Goal: Contribute content: Contribute content

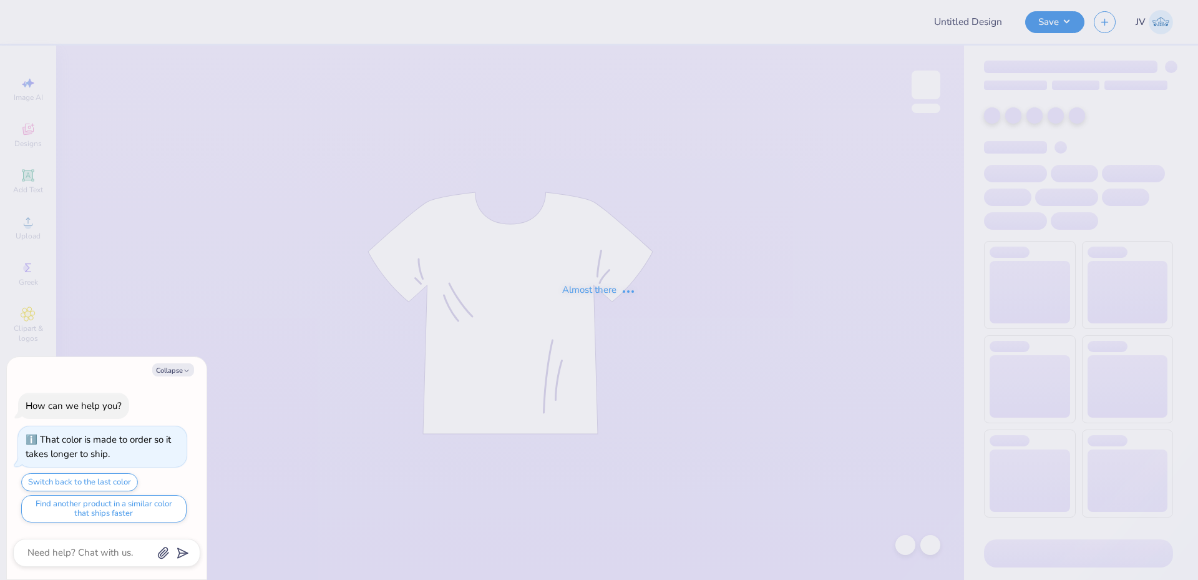
type textarea "x"
type input "DZ Jam"
type textarea "x"
type input "300"
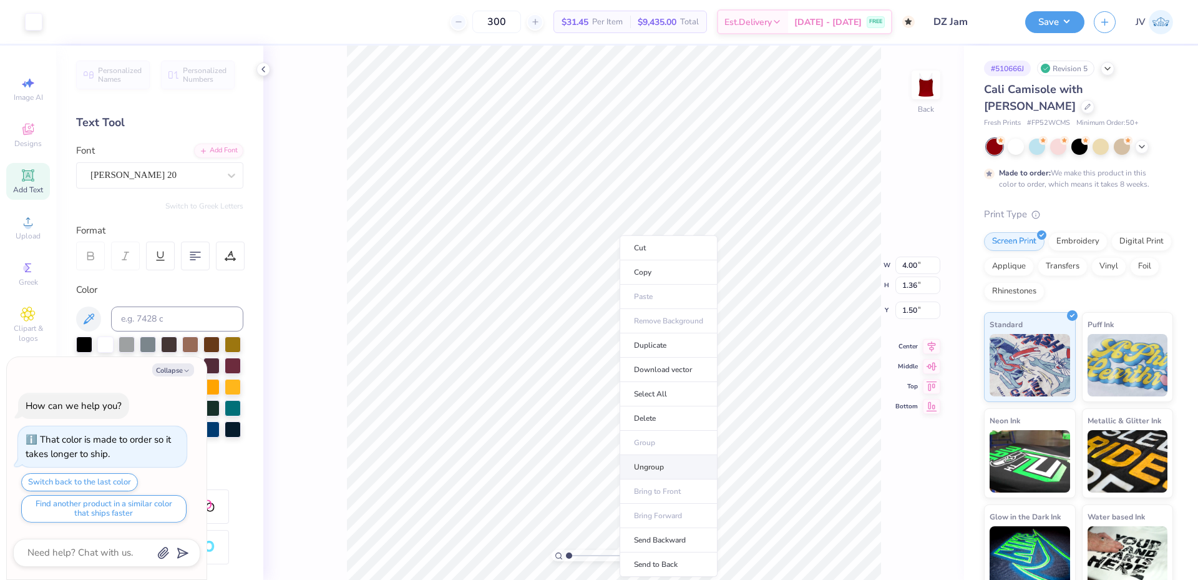
click at [639, 466] on li "Ungroup" at bounding box center [669, 467] width 98 height 24
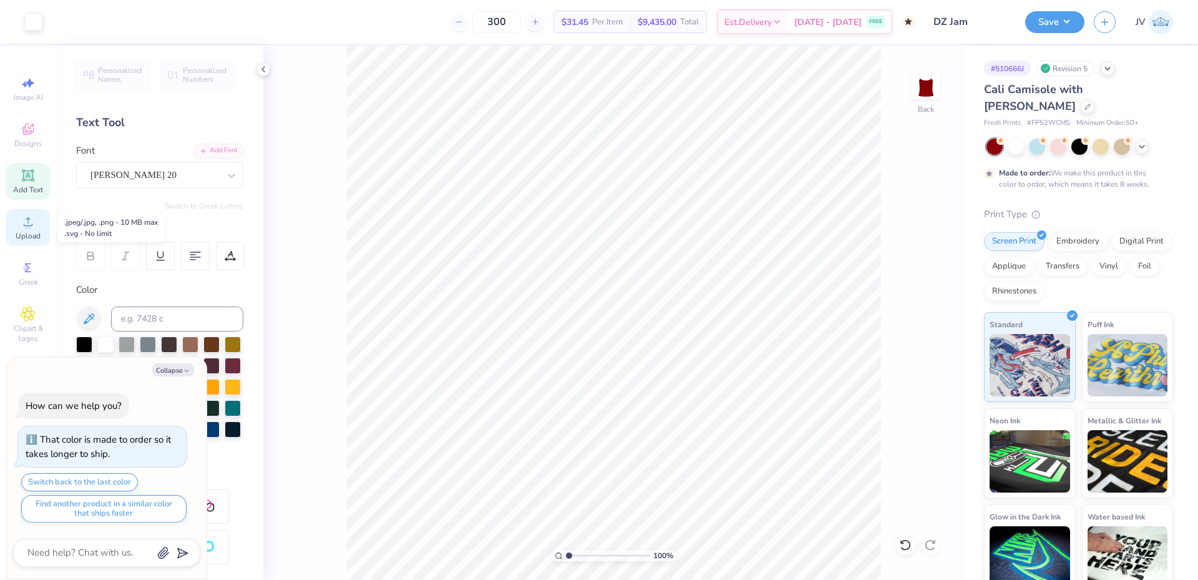
click at [22, 225] on div "Upload" at bounding box center [28, 227] width 44 height 37
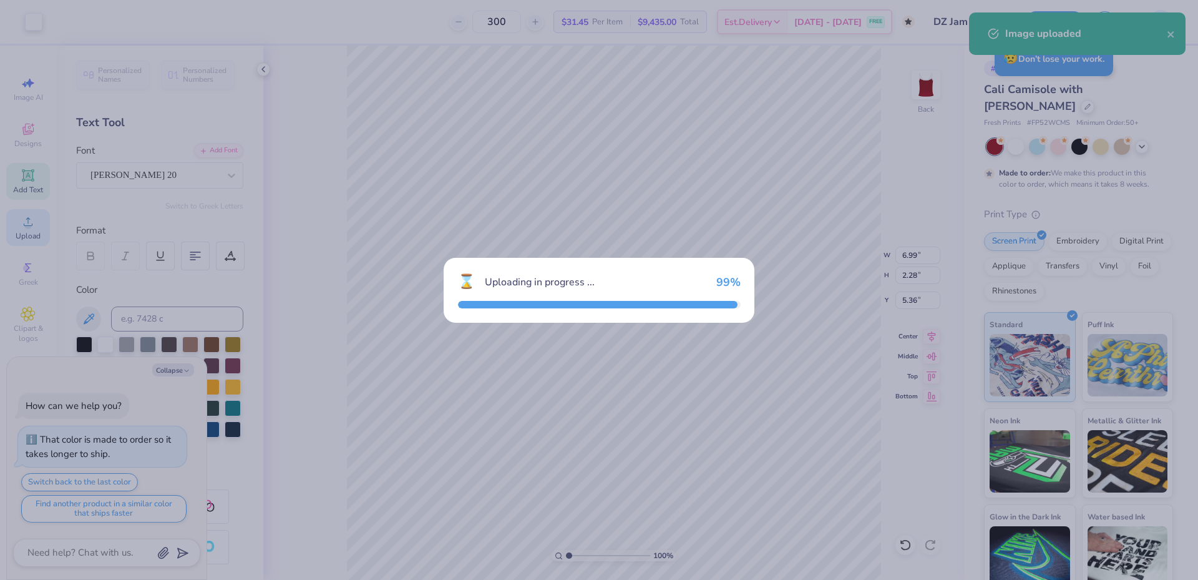
type textarea "x"
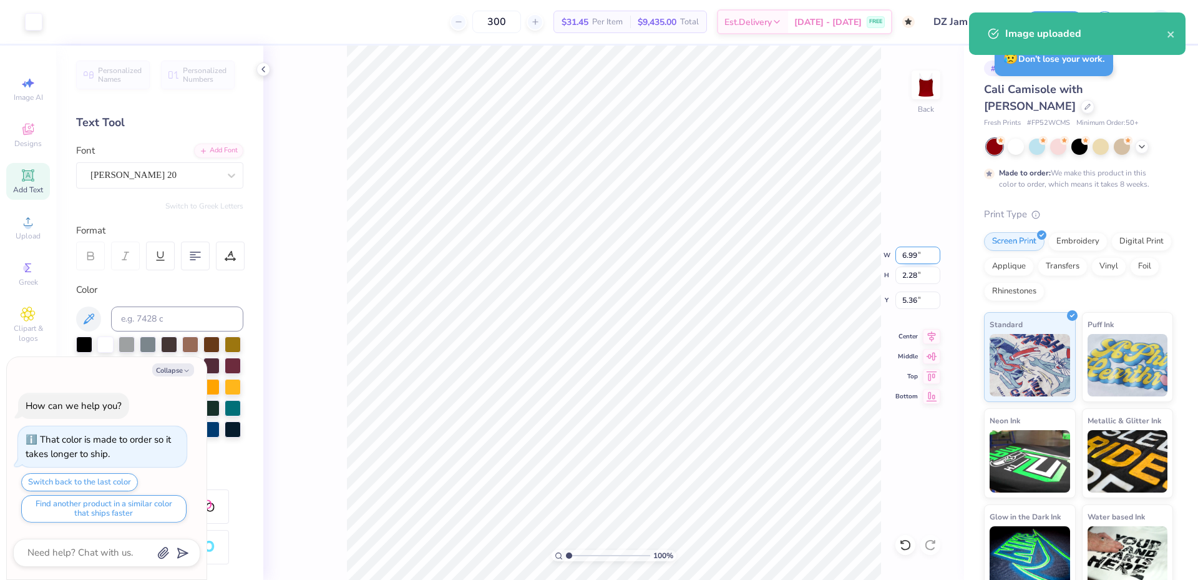
click at [912, 252] on input "6.99" at bounding box center [917, 254] width 45 height 17
type input "4"
type textarea "x"
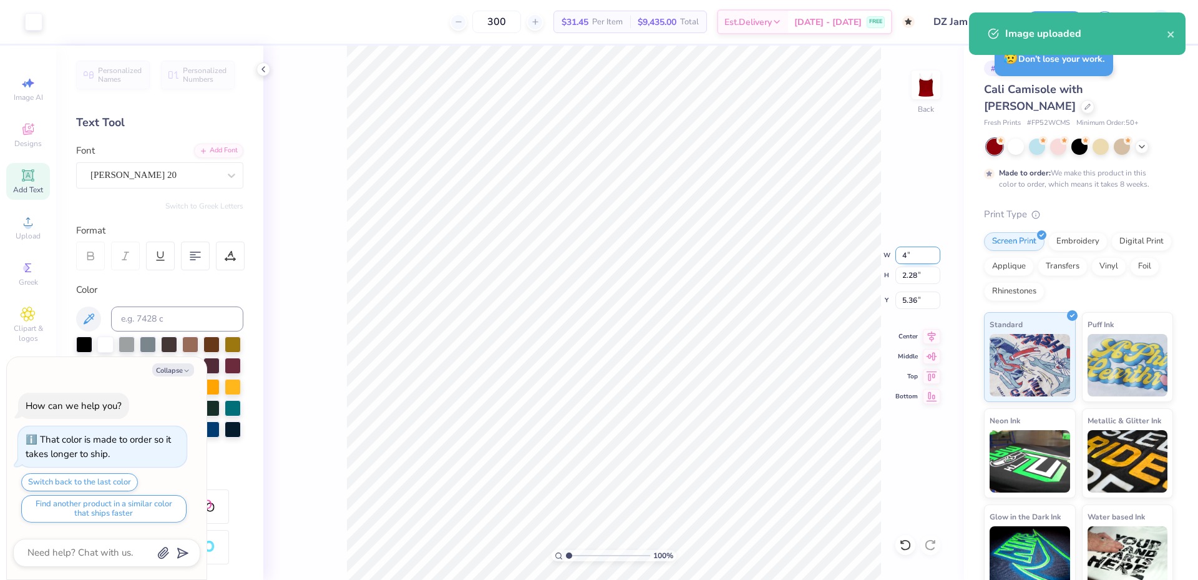
type input "4.00"
type input "1.30"
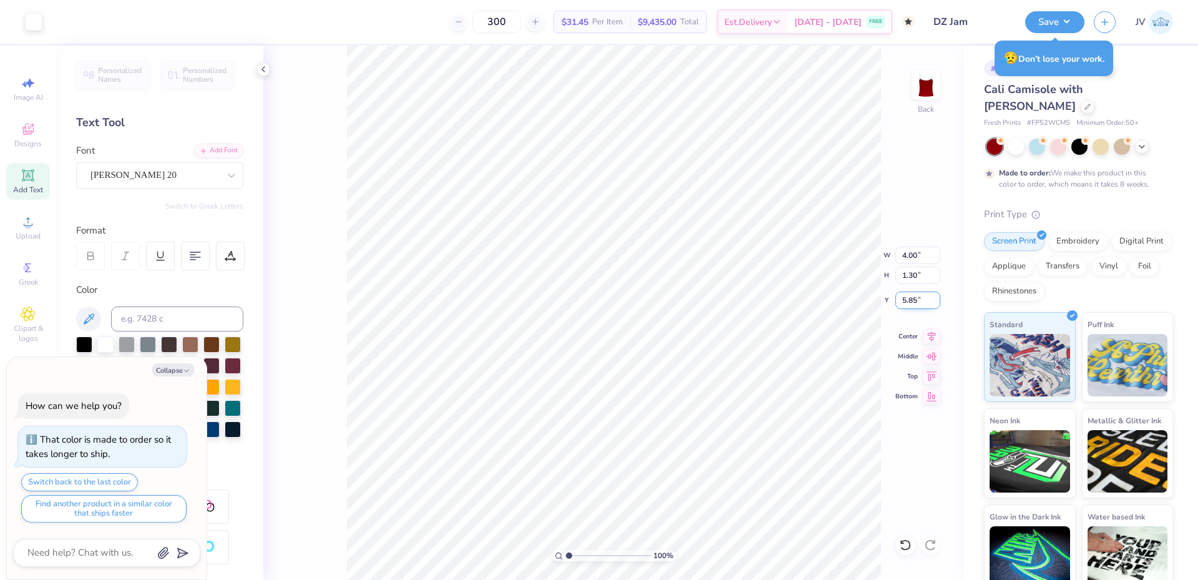
click at [905, 305] on input "5.85" at bounding box center [917, 299] width 45 height 17
type input "1.5"
type textarea "x"
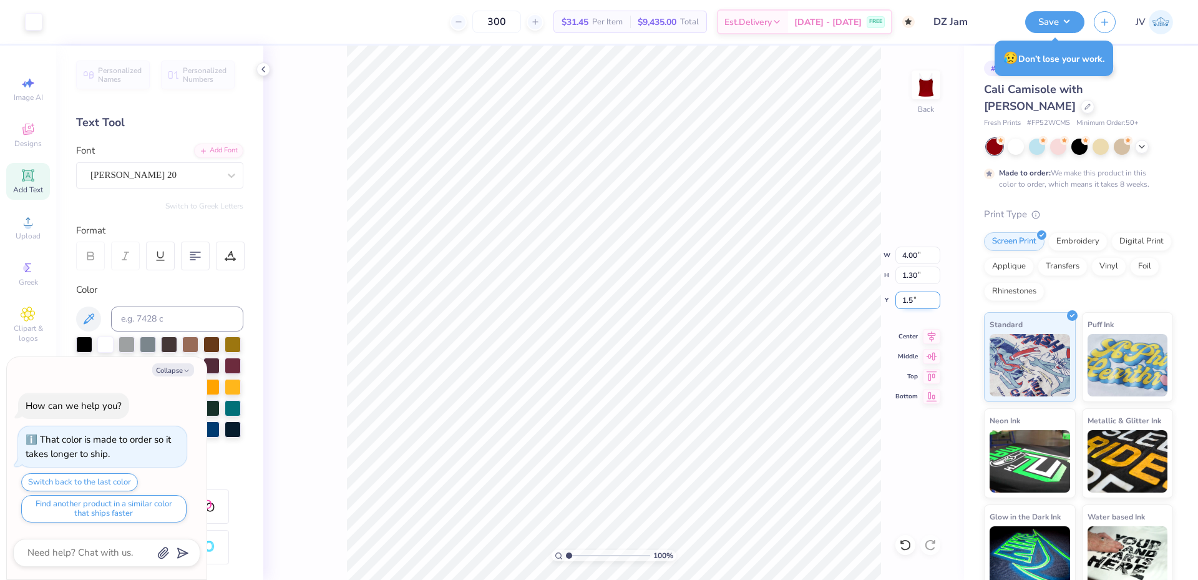
type input "1.50"
type textarea "x"
type input "1.86"
click at [576, 551] on input "range" at bounding box center [608, 555] width 84 height 11
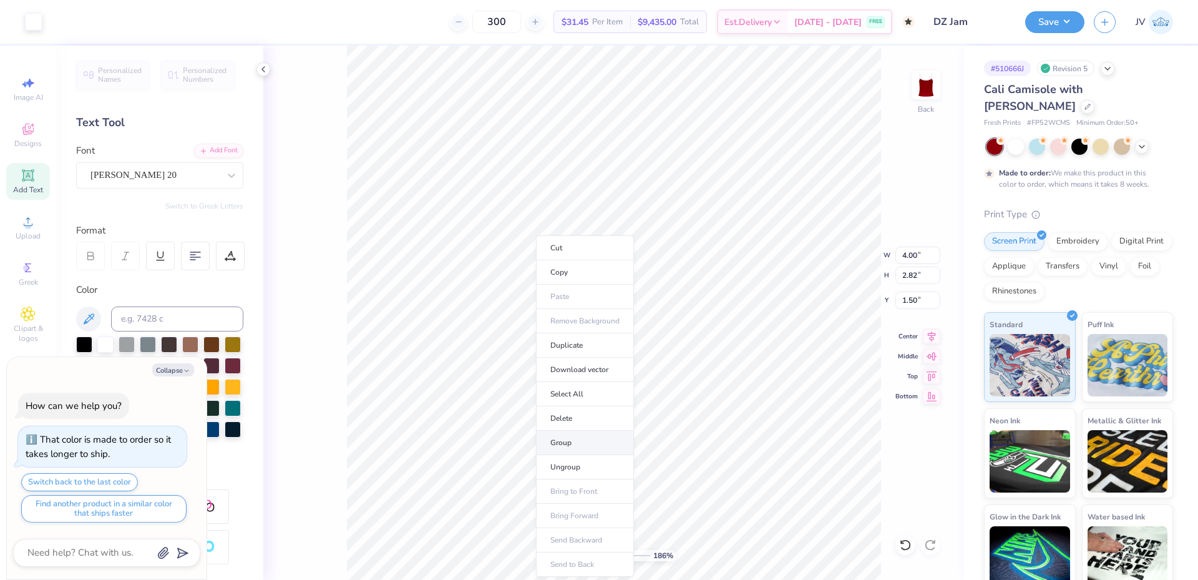
click at [575, 442] on li "Group" at bounding box center [585, 443] width 98 height 24
click at [639, 466] on li "Ungroup" at bounding box center [673, 467] width 98 height 24
click at [582, 441] on li "Group" at bounding box center [608, 434] width 98 height 24
click at [1052, 31] on button "Save" at bounding box center [1054, 20] width 59 height 22
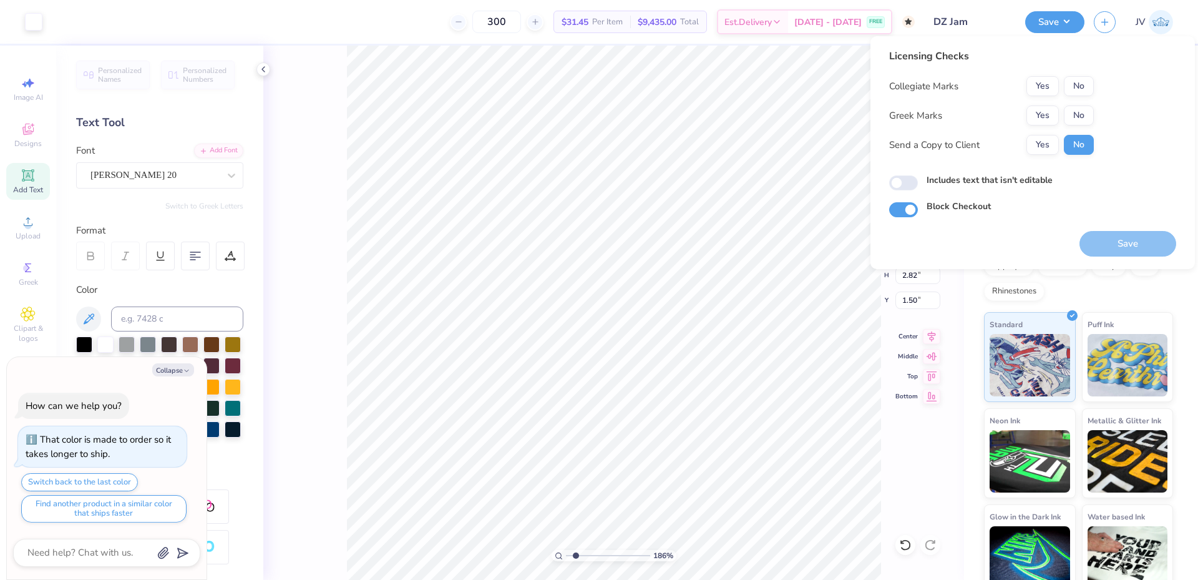
click at [1043, 116] on button "Yes" at bounding box center [1043, 115] width 32 height 20
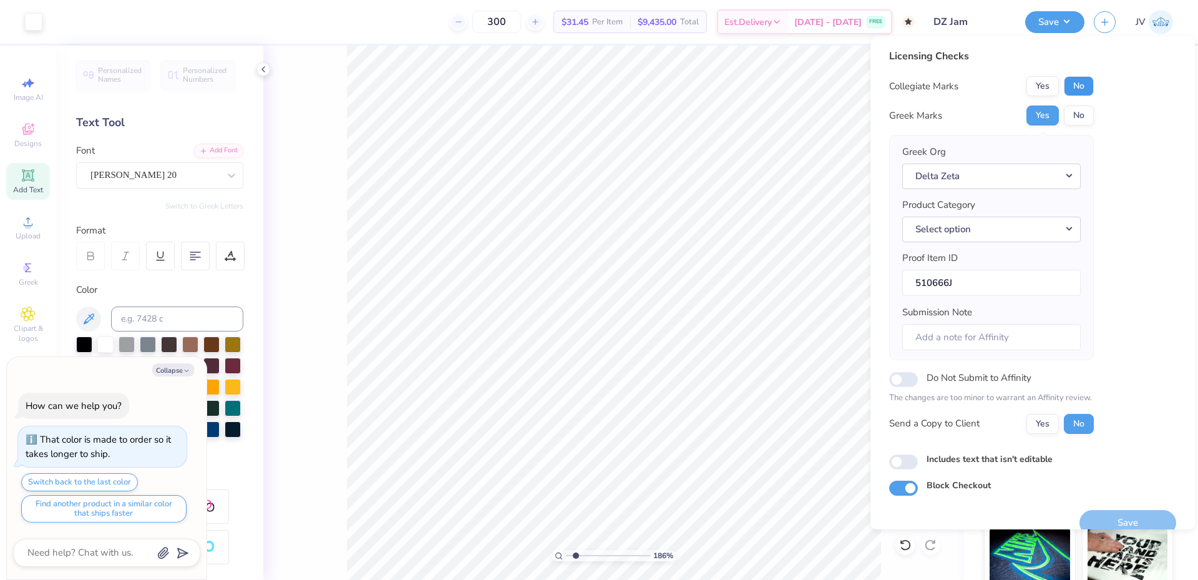
click at [1074, 84] on button "No" at bounding box center [1079, 86] width 30 height 20
click at [1105, 520] on button "Save" at bounding box center [1128, 523] width 97 height 26
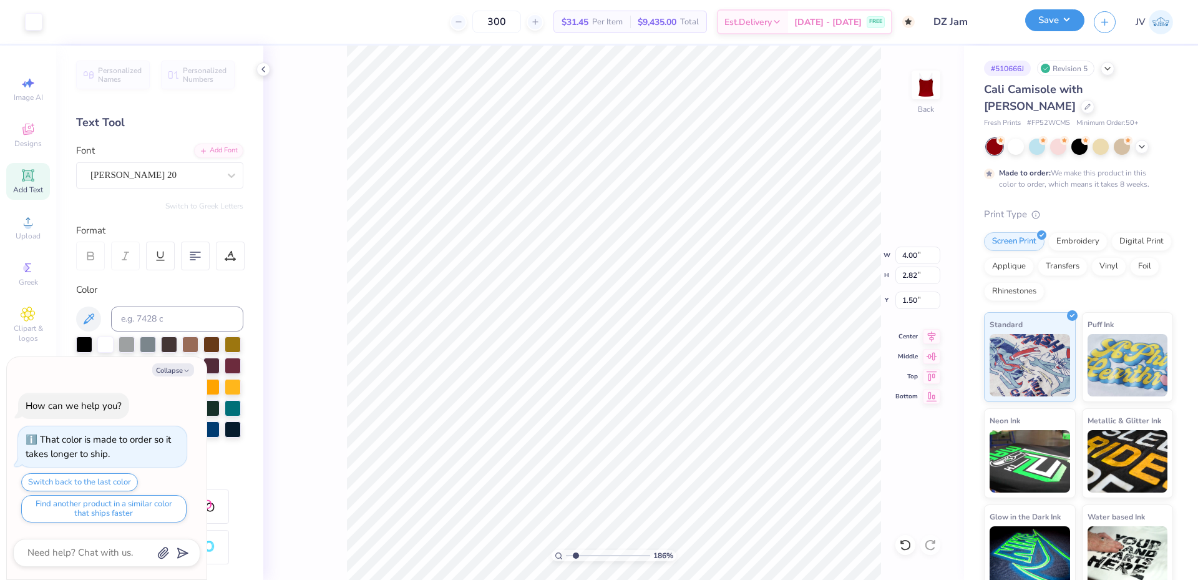
click at [1068, 27] on button "Save" at bounding box center [1054, 20] width 59 height 22
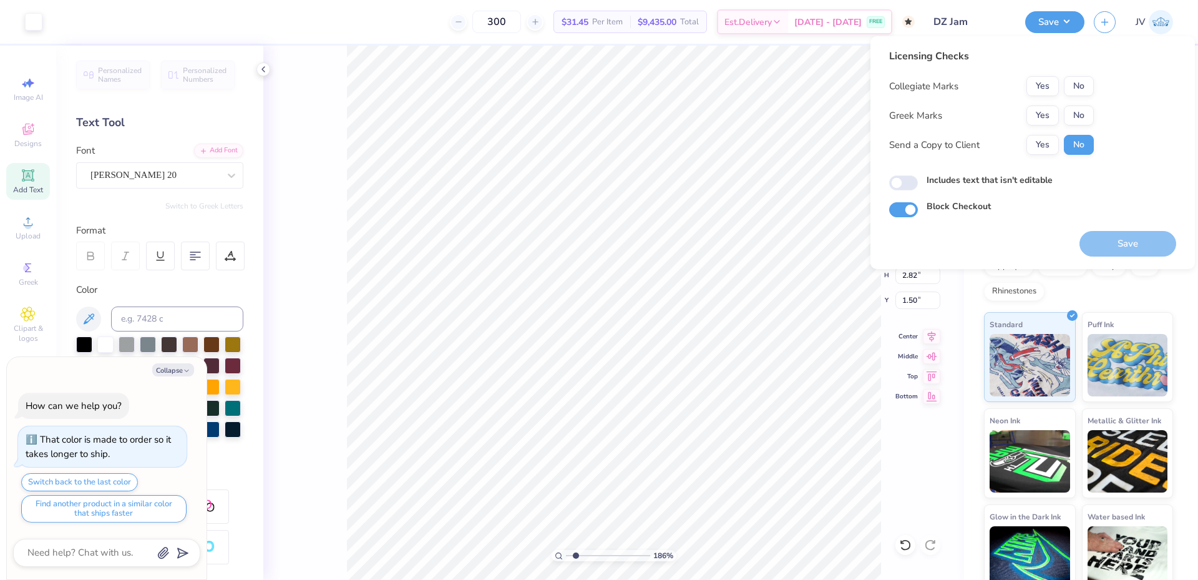
drag, startPoint x: 260, startPoint y: 69, endPoint x: 268, endPoint y: 75, distance: 10.7
click at [259, 69] on icon at bounding box center [263, 69] width 10 height 10
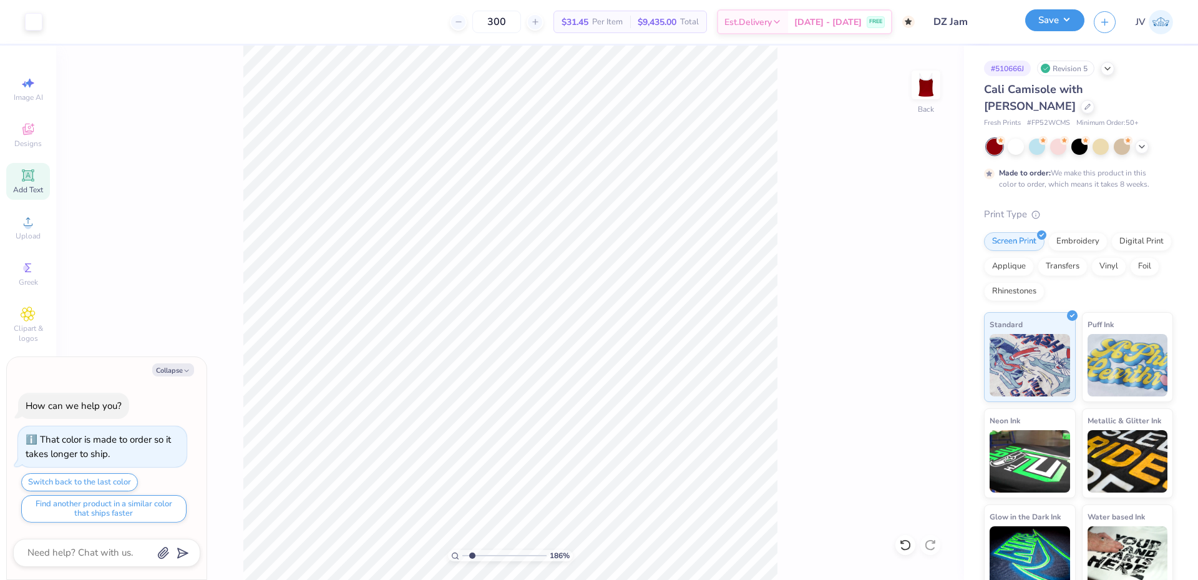
click at [1043, 11] on button "Save" at bounding box center [1054, 20] width 59 height 22
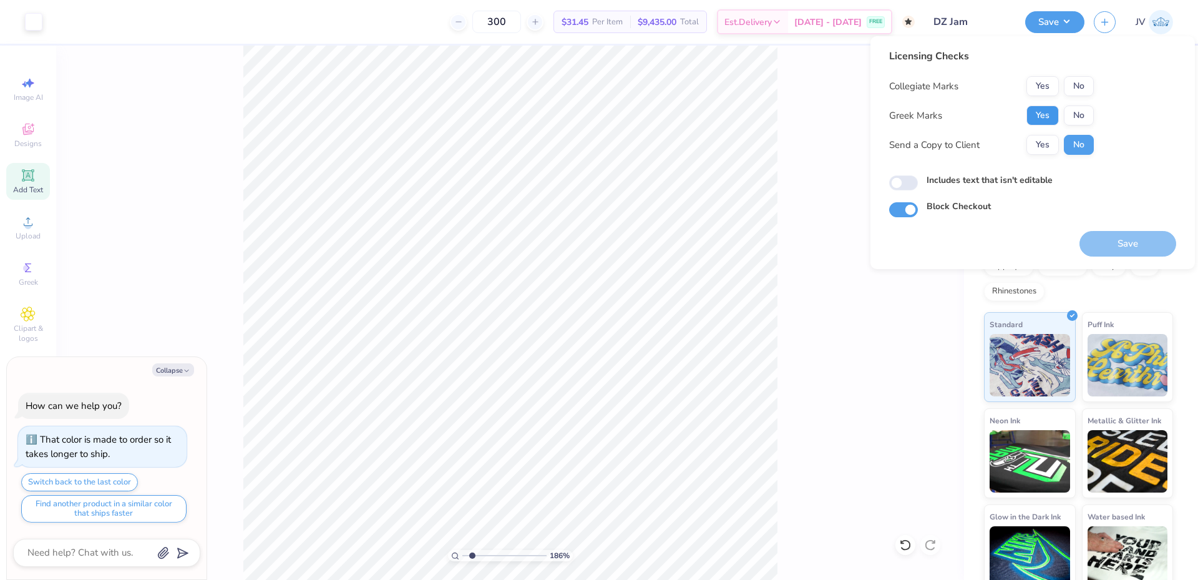
click at [1049, 109] on button "Yes" at bounding box center [1043, 115] width 32 height 20
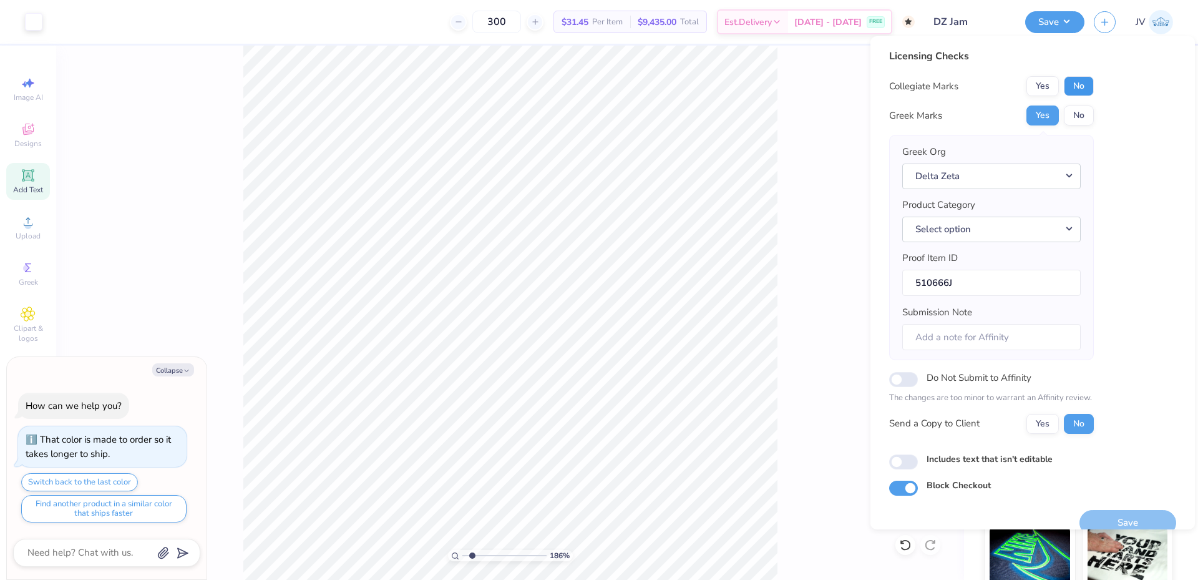
click at [1075, 84] on button "No" at bounding box center [1079, 86] width 30 height 20
type textarea "x"
click at [854, 85] on div "186 % Back" at bounding box center [510, 313] width 908 height 534
